Goal: Information Seeking & Learning: Learn about a topic

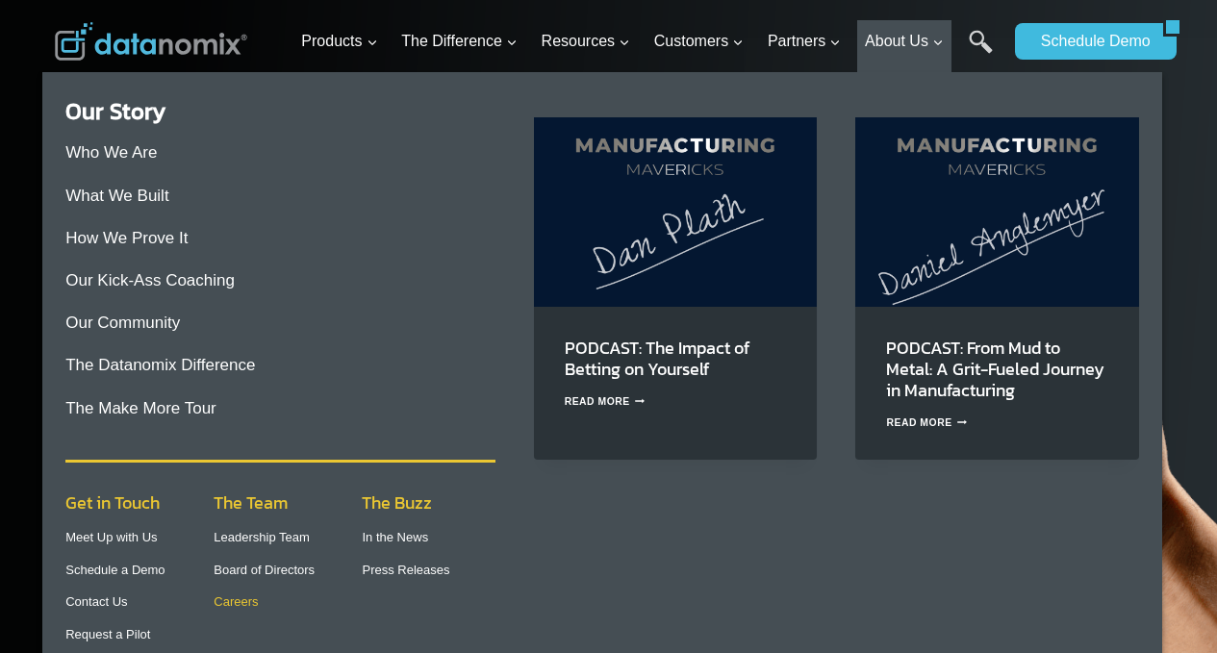
click at [216, 604] on link "Careers" at bounding box center [236, 602] width 44 height 14
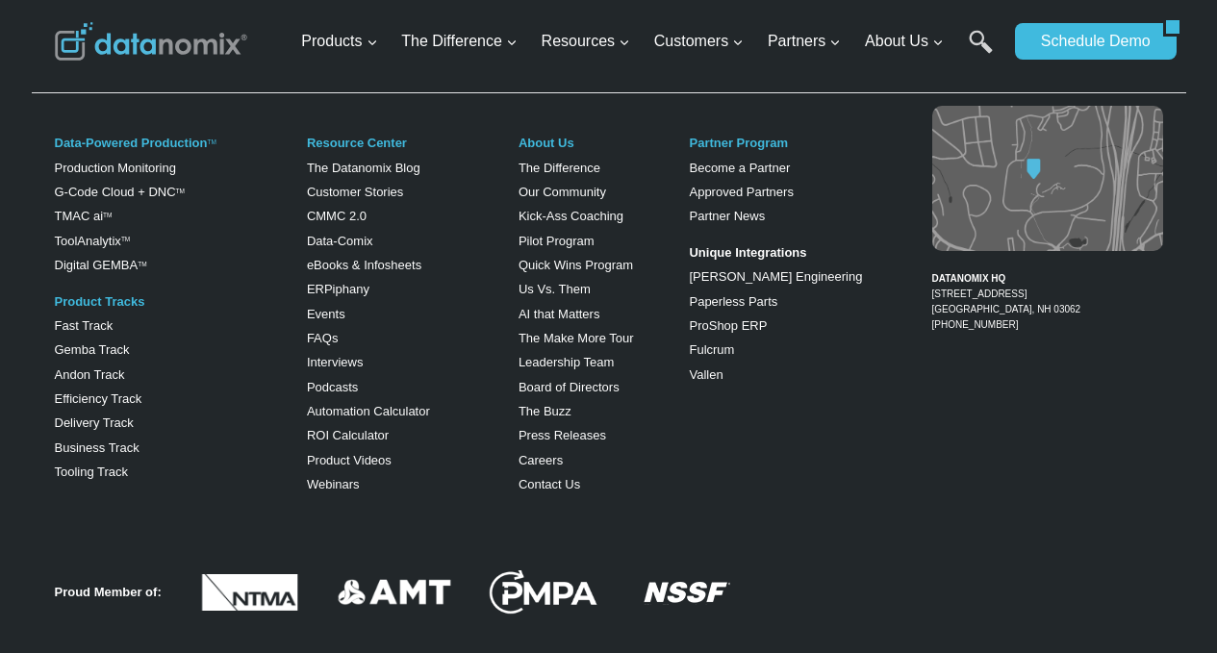
scroll to position [385, 0]
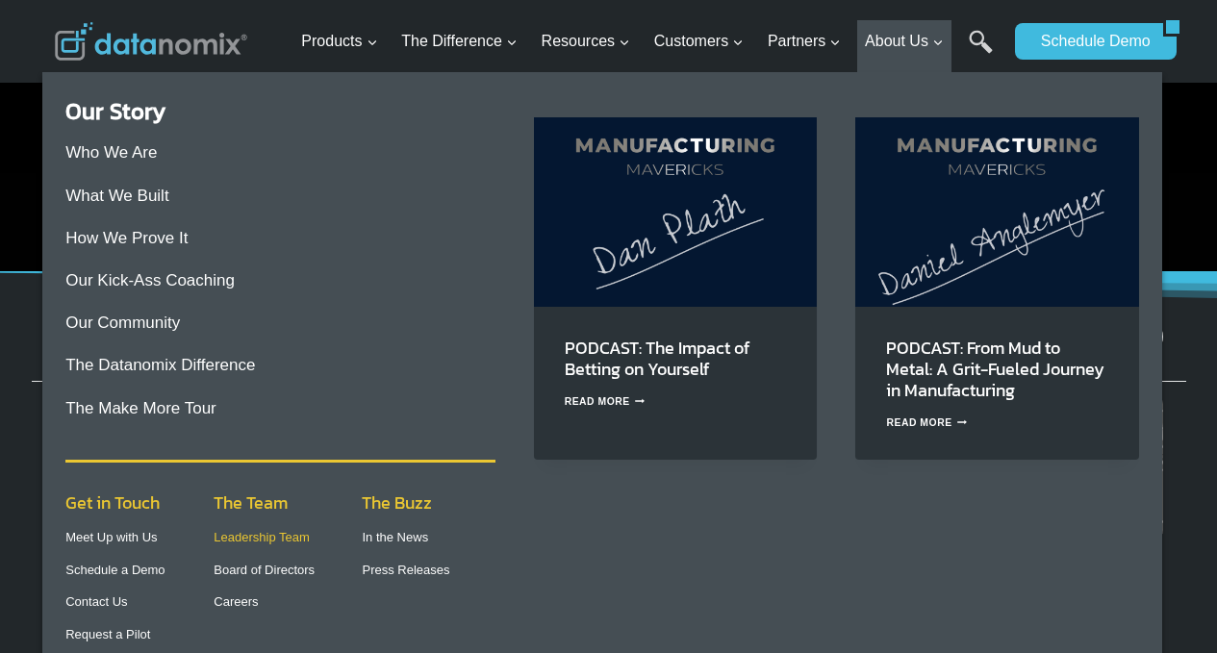
click at [234, 541] on link "Leadership Team" at bounding box center [262, 537] width 96 height 14
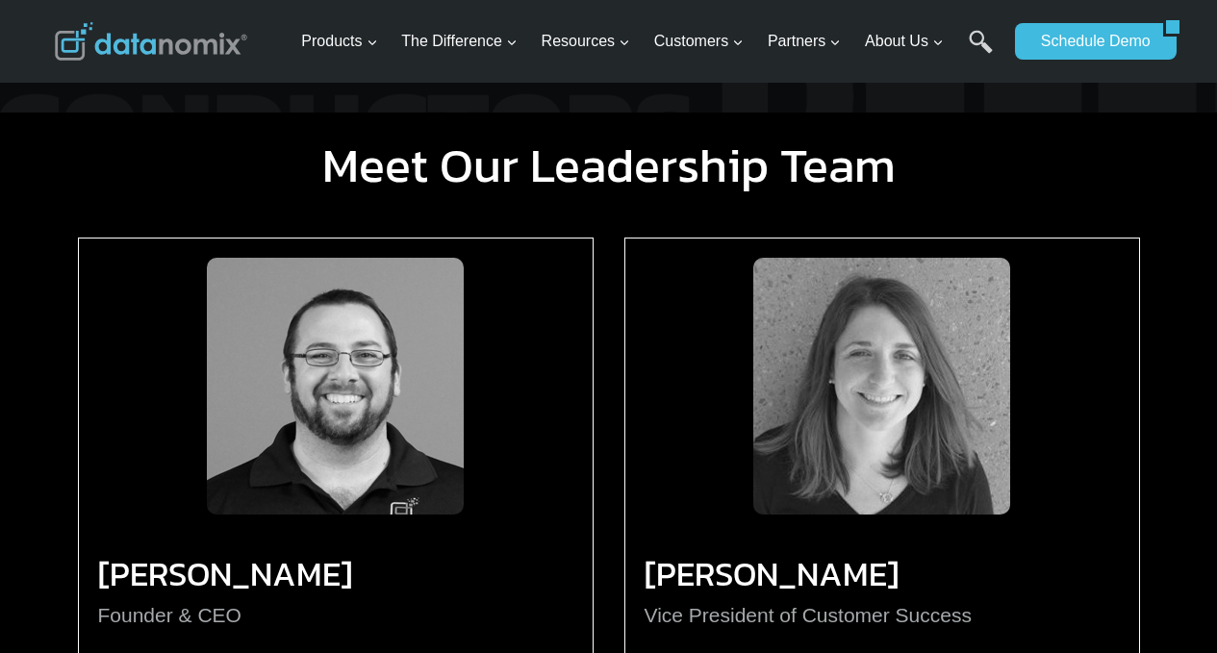
scroll to position [1927, 0]
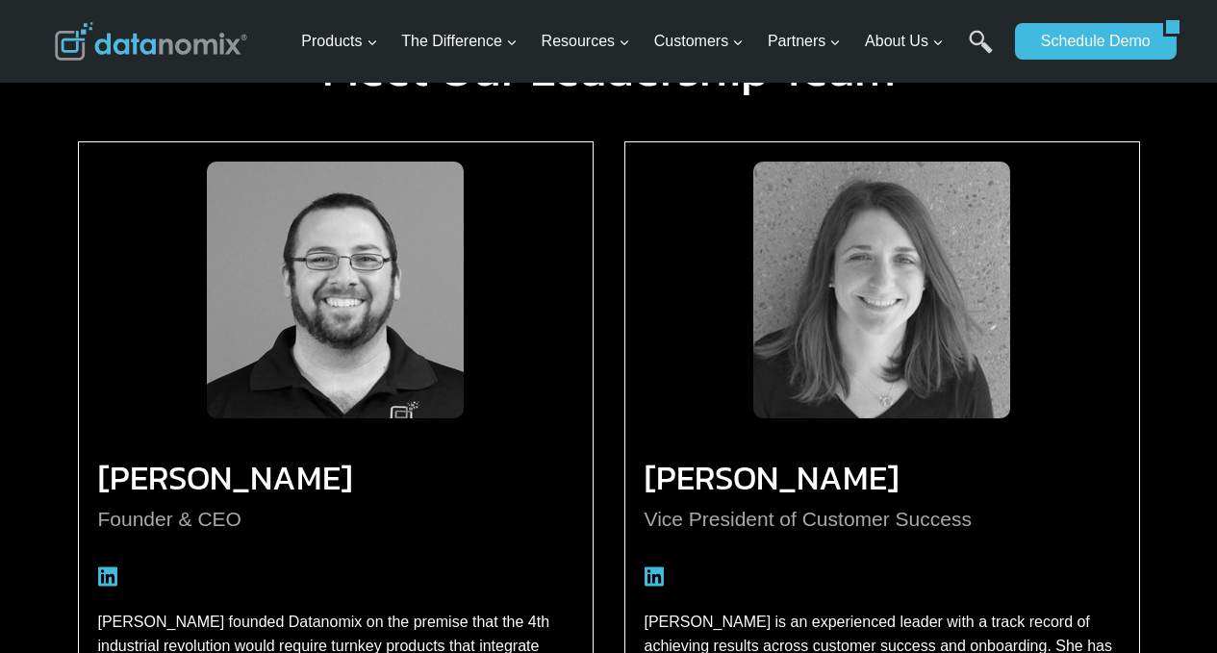
click at [722, 470] on h3 "Annie Michaud" at bounding box center [882, 478] width 475 height 17
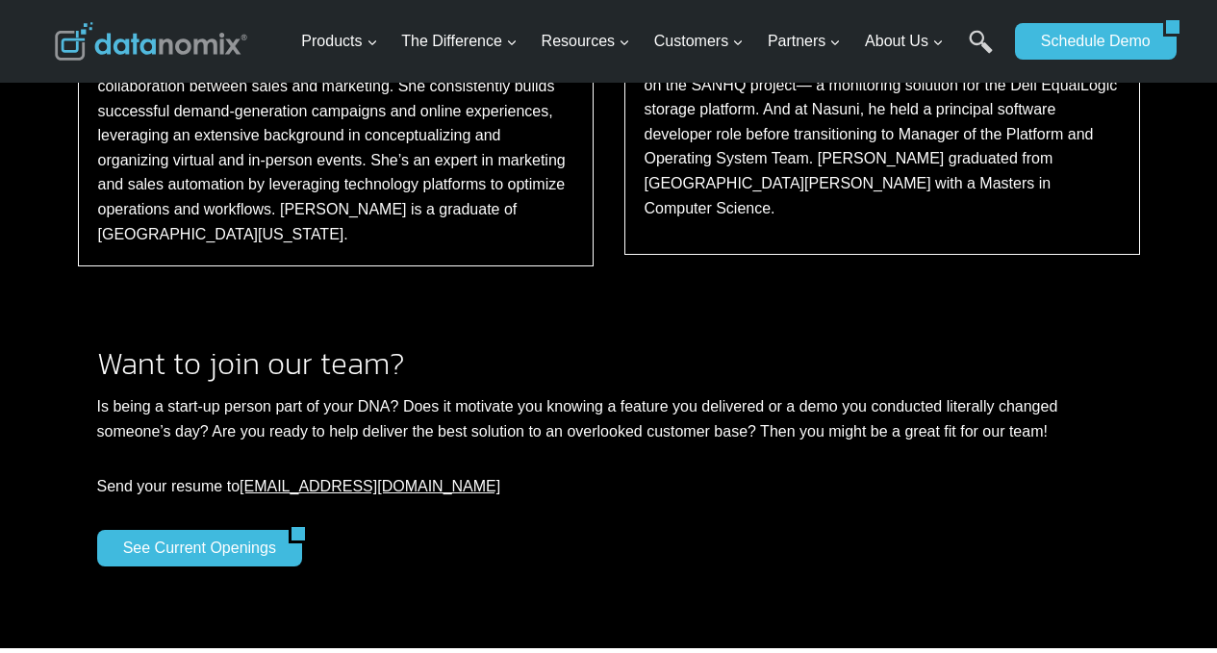
scroll to position [3467, 0]
